Goal: Task Accomplishment & Management: Manage account settings

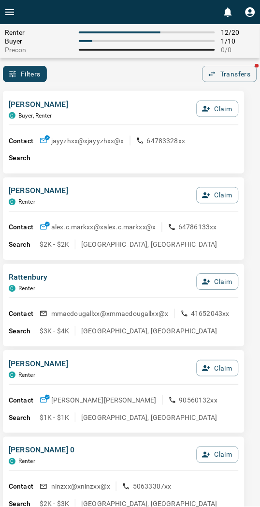
click at [114, 110] on div "[PERSON_NAME], Renter Claim" at bounding box center [124, 112] width 230 height 26
click at [113, 60] on div "Renter 12 / 20 Buyer 1 / 10 Precon 0 / 0 Filters 0 Transfers" at bounding box center [130, 53] width 260 height 58
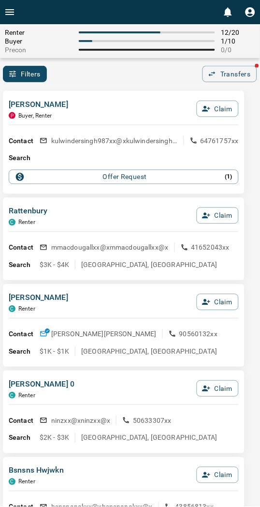
click at [123, 170] on button "Offer Request ( 1 )" at bounding box center [124, 177] width 230 height 15
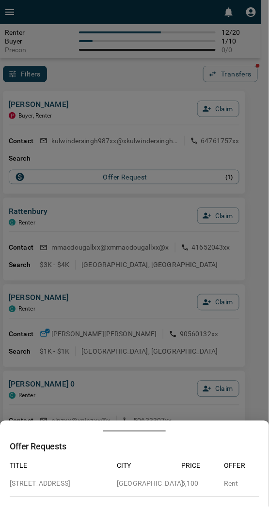
drag, startPoint x: 243, startPoint y: 201, endPoint x: 216, endPoint y: 162, distance: 47.9
click at [239, 198] on div at bounding box center [134, 253] width 269 height 507
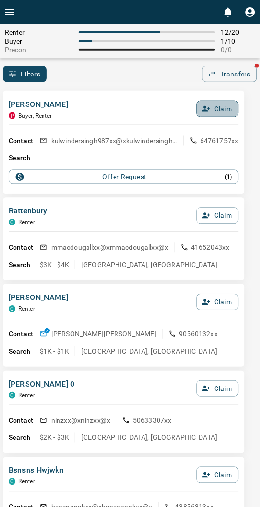
click at [207, 111] on icon "button" at bounding box center [207, 109] width 8 height 6
click at [207, 111] on button "Confirm Claim" at bounding box center [204, 109] width 69 height 16
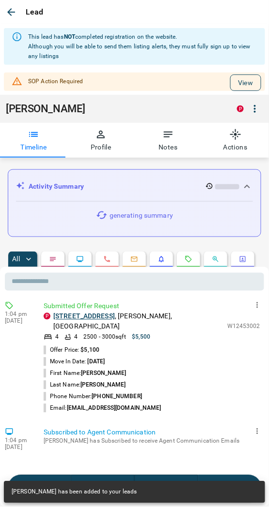
click at [231, 79] on button "View" at bounding box center [245, 83] width 31 height 16
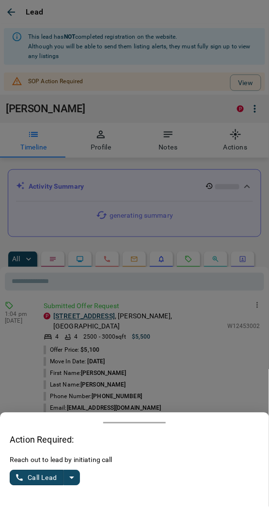
click at [73, 481] on icon "split button" at bounding box center [72, 478] width 12 height 12
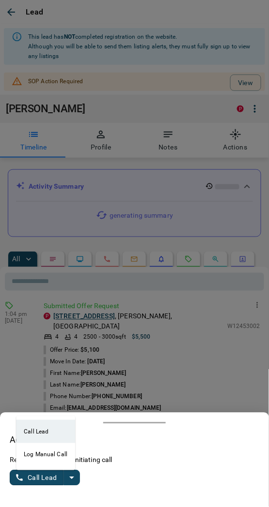
click at [36, 452] on li "Log Manual Call" at bounding box center [45, 454] width 59 height 23
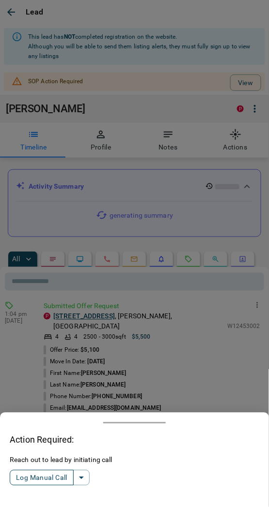
click at [31, 477] on button "Log Manual Call" at bounding box center [42, 477] width 64 height 15
click at [21, 477] on button "Yes" at bounding box center [19, 478] width 19 height 15
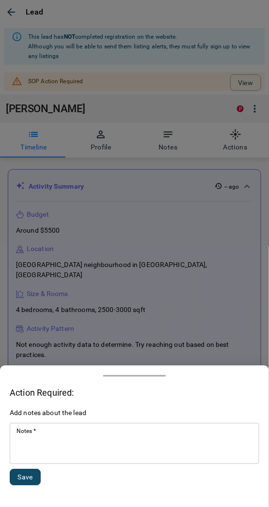
click at [83, 448] on textarea "Notes   *" at bounding box center [134, 444] width 236 height 33
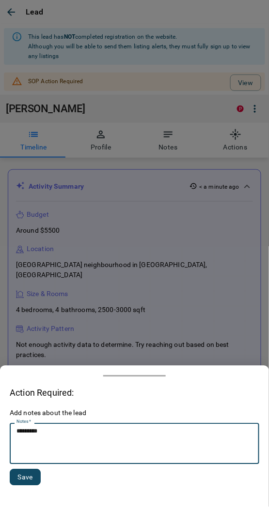
type textarea "*********"
click at [20, 479] on button "Save" at bounding box center [25, 477] width 31 height 16
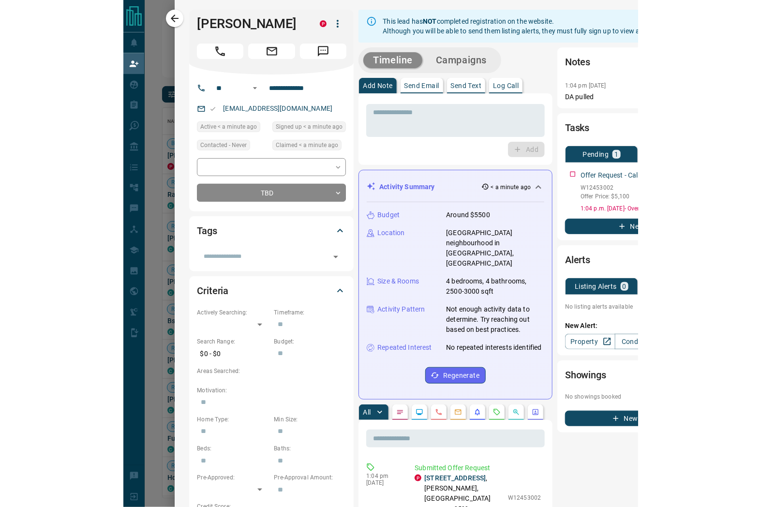
scroll to position [382, 703]
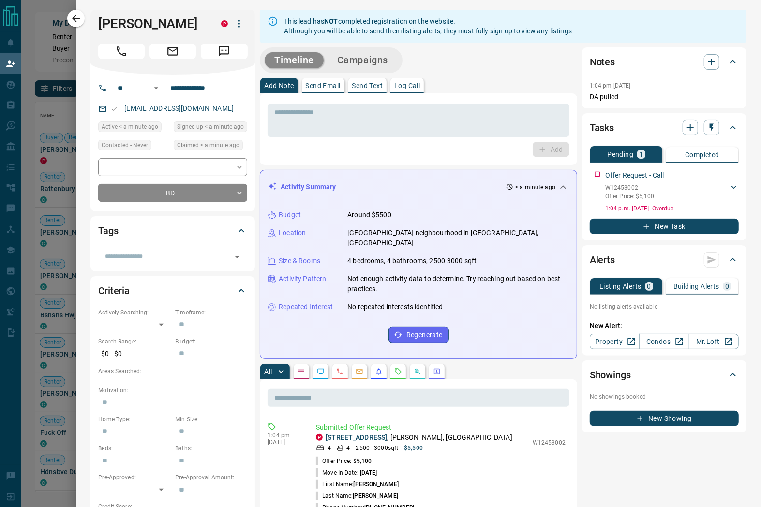
drag, startPoint x: 73, startPoint y: 22, endPoint x: 151, endPoint y: 0, distance: 81.0
click at [73, 22] on icon "button" at bounding box center [76, 19] width 12 height 12
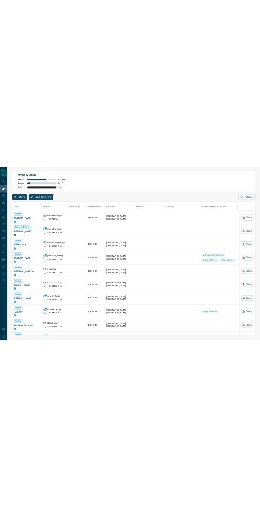
scroll to position [382, 702]
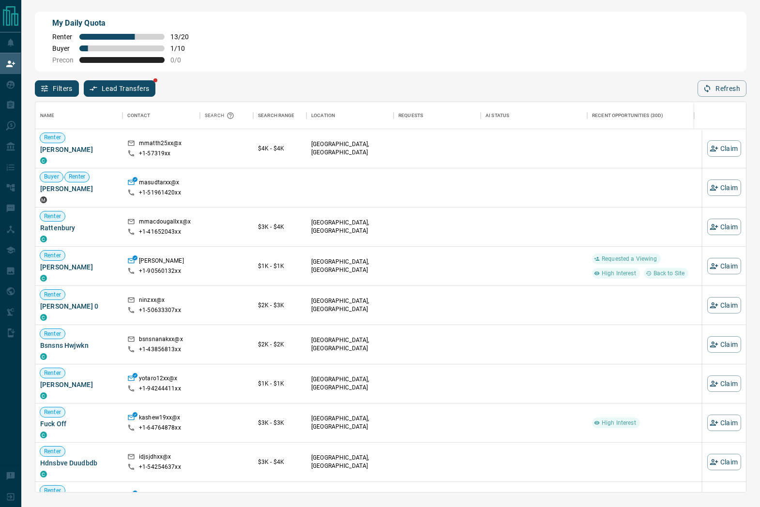
drag, startPoint x: 721, startPoint y: 29, endPoint x: 708, endPoint y: 26, distance: 14.0
click at [268, 29] on div "My Daily Quota Renter 13 / 20 Buyer 1 / 10 Precon 0 / 0" at bounding box center [390, 42] width 711 height 60
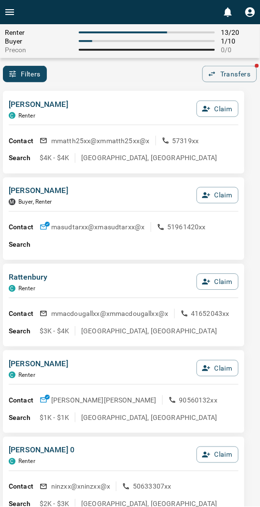
click at [77, 104] on div "[PERSON_NAME] C Renter Claim" at bounding box center [124, 112] width 230 height 26
click at [117, 38] on div "Buyer 1 / 10" at bounding box center [130, 41] width 251 height 8
drag, startPoint x: 122, startPoint y: 85, endPoint x: 73, endPoint y: 20, distance: 81.5
